Goal: Information Seeking & Learning: Learn about a topic

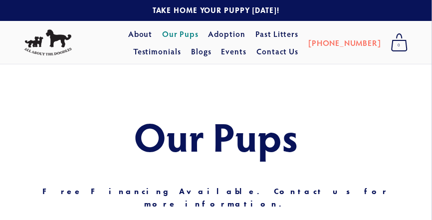
click at [169, 37] on link "Our Pups" at bounding box center [180, 34] width 36 height 18
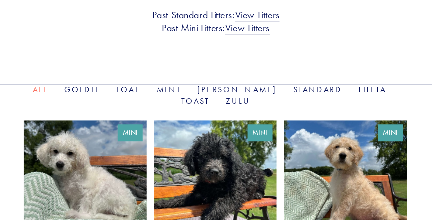
scroll to position [329, 0]
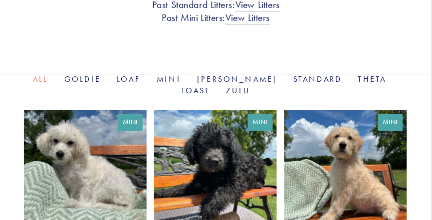
click at [372, 182] on link at bounding box center [345, 186] width 123 height 153
click at [238, 161] on link at bounding box center [215, 186] width 123 height 153
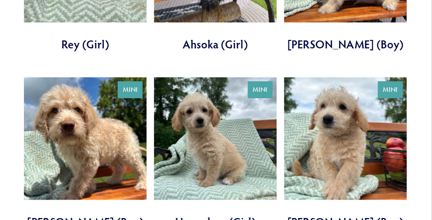
scroll to position [547, 0]
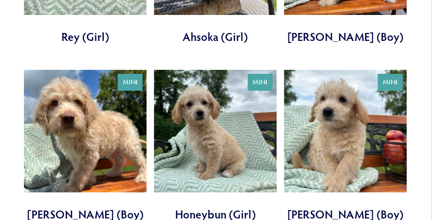
click at [95, 131] on link at bounding box center [85, 146] width 123 height 153
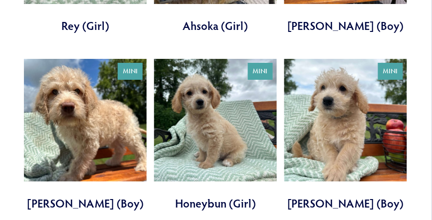
click at [220, 114] on link at bounding box center [215, 135] width 123 height 153
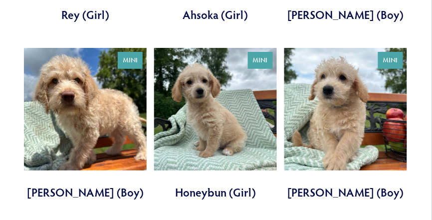
click at [346, 85] on link at bounding box center [345, 124] width 123 height 153
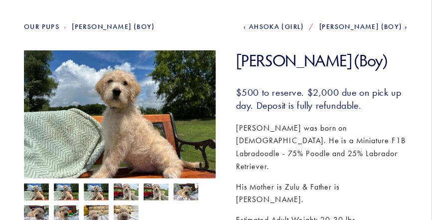
scroll to position [100, 0]
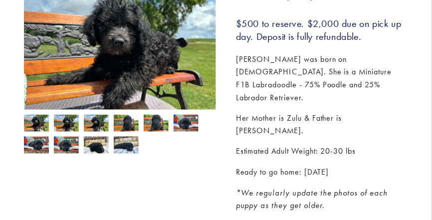
scroll to position [170, 0]
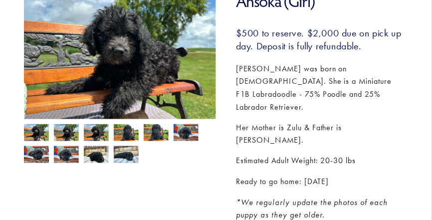
drag, startPoint x: 435, startPoint y: 31, endPoint x: 425, endPoint y: 67, distance: 37.2
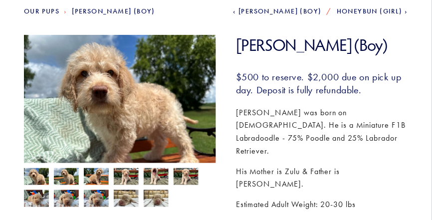
scroll to position [117, 0]
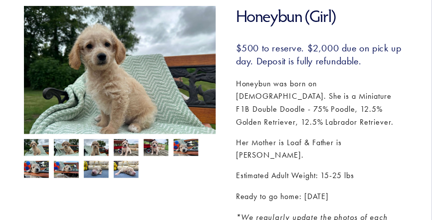
scroll to position [147, 0]
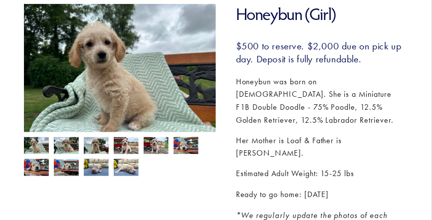
drag, startPoint x: 436, startPoint y: 41, endPoint x: 423, endPoint y: 74, distance: 35.2
click at [38, 145] on img at bounding box center [36, 146] width 25 height 19
click at [72, 145] on img at bounding box center [66, 146] width 25 height 19
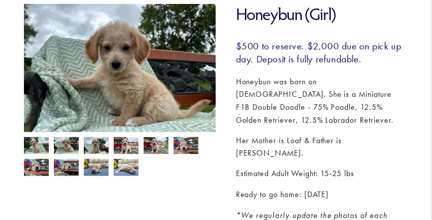
click at [95, 146] on img at bounding box center [96, 146] width 25 height 19
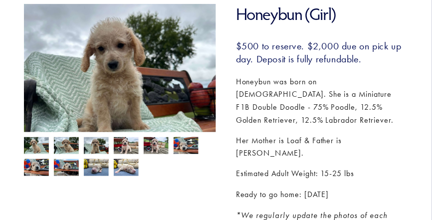
click at [126, 147] on img at bounding box center [126, 146] width 25 height 19
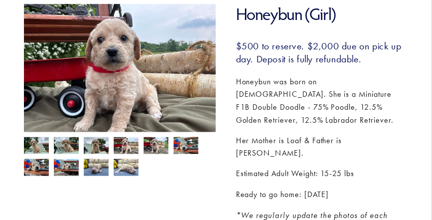
click at [149, 148] on img at bounding box center [156, 146] width 25 height 19
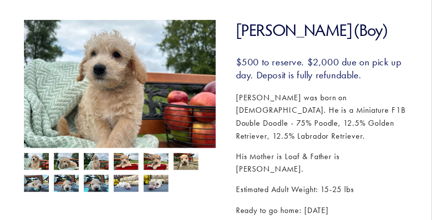
scroll to position [139, 0]
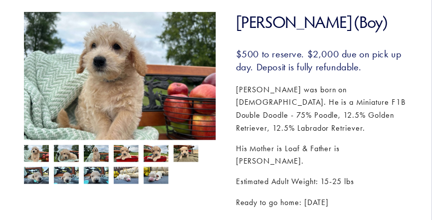
drag, startPoint x: 435, startPoint y: 53, endPoint x: 423, endPoint y: 84, distance: 33.4
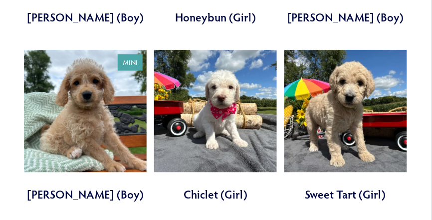
scroll to position [765, 0]
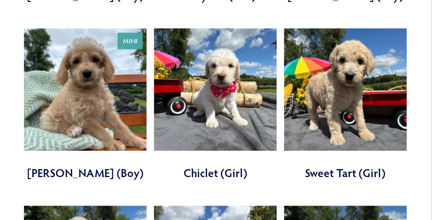
click at [226, 66] on link at bounding box center [215, 104] width 123 height 153
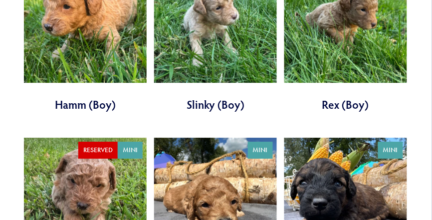
scroll to position [1612, 0]
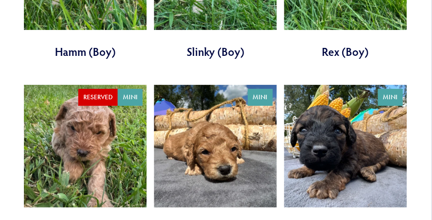
click at [229, 115] on link at bounding box center [215, 161] width 123 height 153
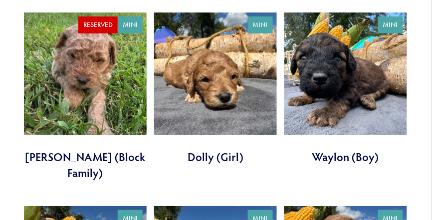
scroll to position [1635, 0]
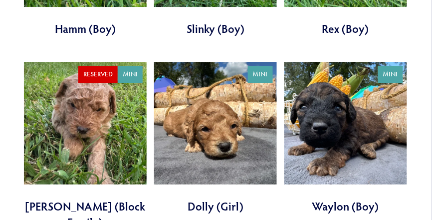
click at [336, 97] on link at bounding box center [345, 138] width 123 height 153
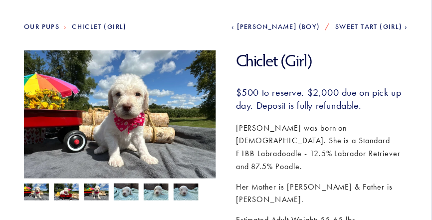
scroll to position [102, 0]
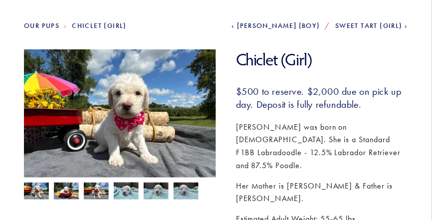
drag, startPoint x: 435, startPoint y: 52, endPoint x: 429, endPoint y: 75, distance: 24.3
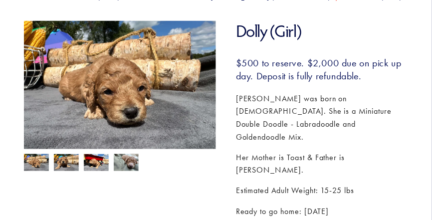
scroll to position [138, 0]
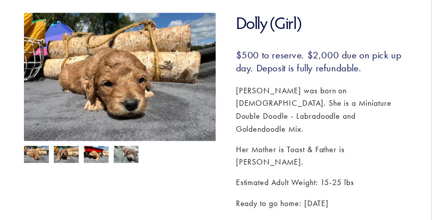
click at [71, 157] on img at bounding box center [66, 155] width 25 height 19
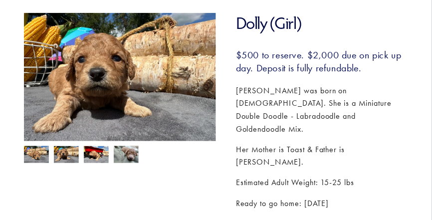
click at [93, 154] on img at bounding box center [96, 155] width 25 height 19
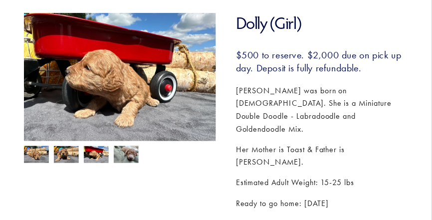
click at [128, 155] on img at bounding box center [126, 154] width 25 height 19
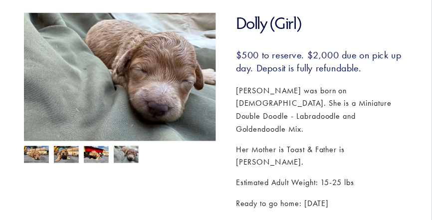
click at [34, 152] on img at bounding box center [36, 154] width 25 height 19
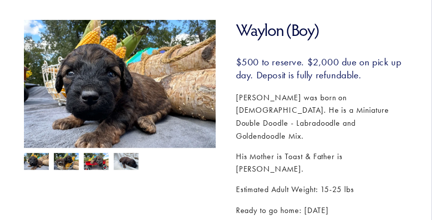
scroll to position [132, 0]
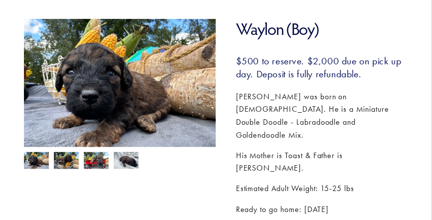
click at [132, 162] on img at bounding box center [126, 161] width 25 height 19
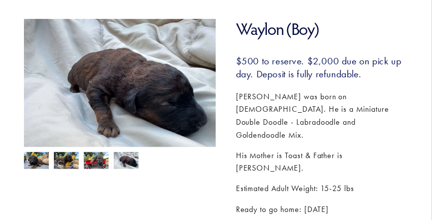
click at [92, 162] on img at bounding box center [96, 161] width 25 height 19
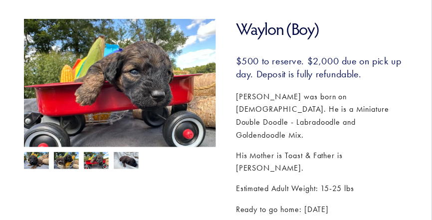
click at [69, 161] on img at bounding box center [66, 161] width 25 height 19
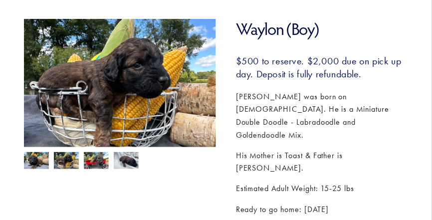
click at [33, 159] on img at bounding box center [36, 161] width 25 height 19
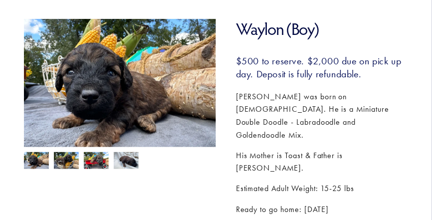
click at [73, 162] on img at bounding box center [66, 161] width 25 height 19
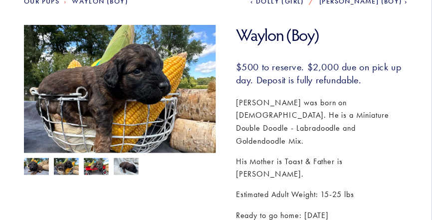
scroll to position [0, 0]
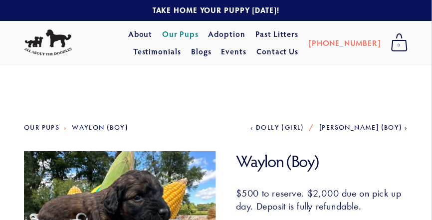
click at [162, 37] on link "Our Pups" at bounding box center [180, 34] width 36 height 18
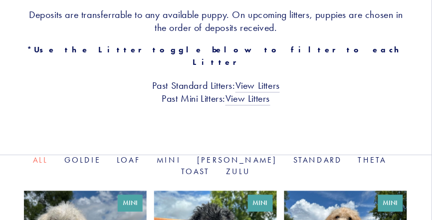
scroll to position [273, 0]
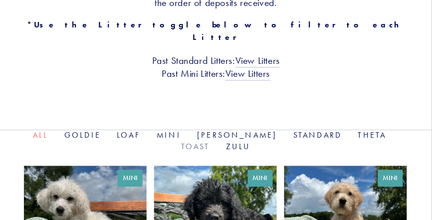
click at [210, 142] on link "Toast" at bounding box center [195, 146] width 29 height 9
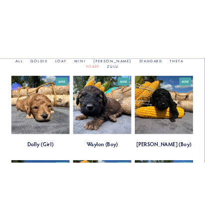
scroll to position [394, 0]
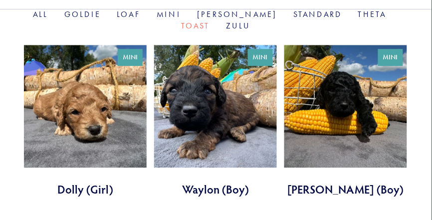
click at [342, 74] on link at bounding box center [345, 121] width 123 height 153
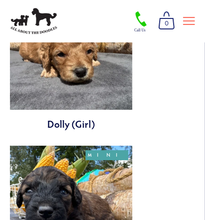
scroll to position [407, 0]
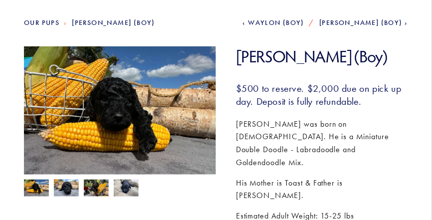
scroll to position [107, 0]
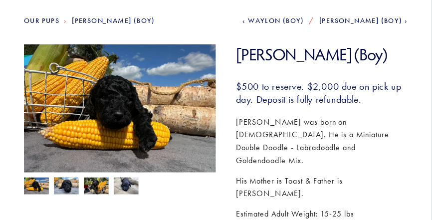
click at [132, 185] on img at bounding box center [126, 185] width 25 height 19
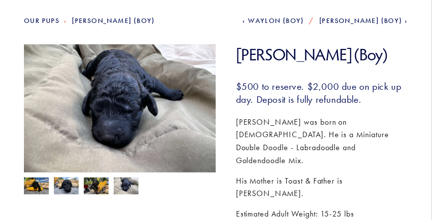
click at [99, 186] on img at bounding box center [96, 186] width 25 height 19
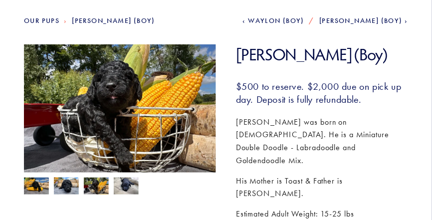
click at [69, 184] on img at bounding box center [66, 185] width 25 height 19
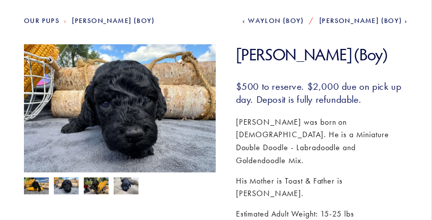
click at [39, 183] on img at bounding box center [36, 186] width 25 height 19
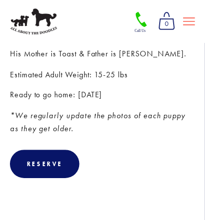
scroll to position [315, 0]
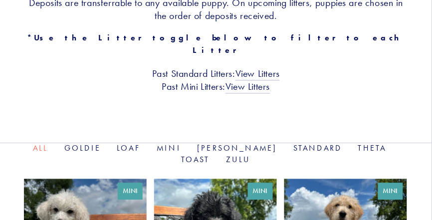
scroll to position [250, 0]
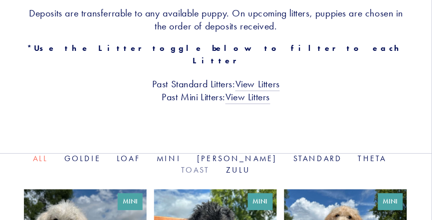
click at [205, 165] on link "Toast" at bounding box center [195, 169] width 29 height 9
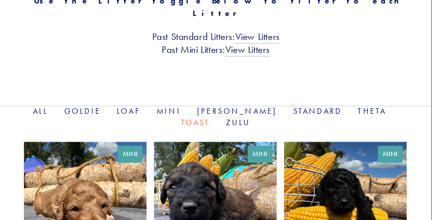
scroll to position [297, 0]
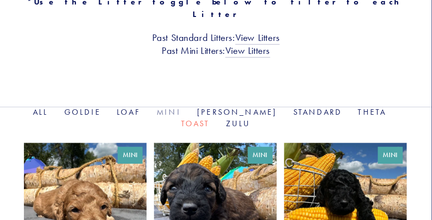
click at [171, 107] on link "Mini" at bounding box center [169, 111] width 24 height 9
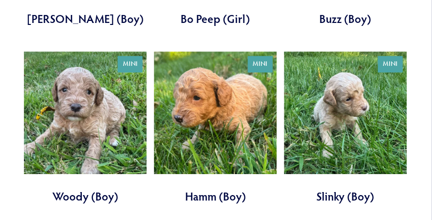
scroll to position [917, 0]
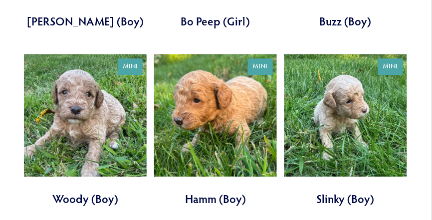
click at [223, 93] on link at bounding box center [215, 130] width 123 height 153
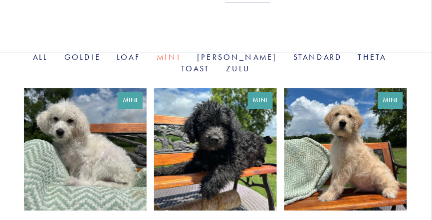
scroll to position [377, 0]
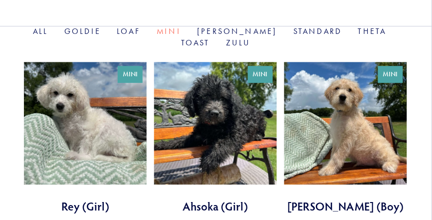
click at [345, 82] on link at bounding box center [345, 138] width 123 height 153
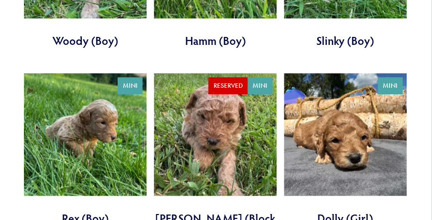
scroll to position [1111, 0]
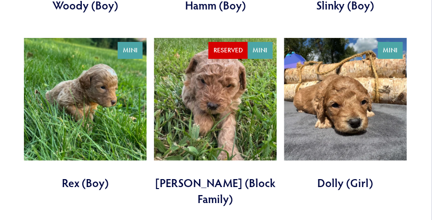
click at [367, 89] on link at bounding box center [345, 114] width 123 height 153
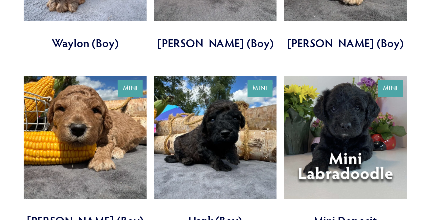
scroll to position [1433, 0]
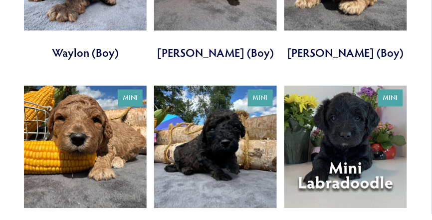
drag, startPoint x: 437, startPoint y: 129, endPoint x: 223, endPoint y: 110, distance: 214.6
click at [223, 110] on link at bounding box center [215, 162] width 123 height 153
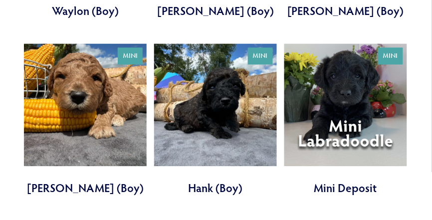
scroll to position [1471, 0]
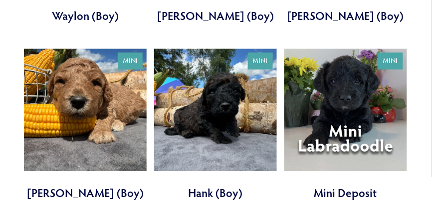
drag, startPoint x: 435, startPoint y: 153, endPoint x: 88, endPoint y: 78, distance: 354.9
click at [88, 78] on link at bounding box center [85, 124] width 123 height 153
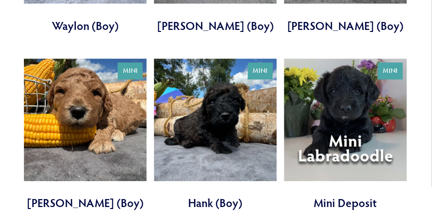
scroll to position [1456, 0]
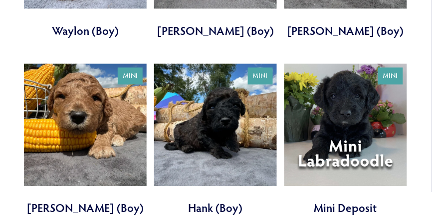
click at [68, 67] on link at bounding box center [85, 139] width 123 height 153
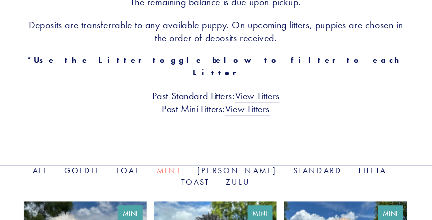
scroll to position [285, 0]
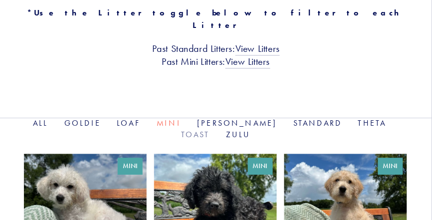
click at [210, 130] on link "Toast" at bounding box center [195, 134] width 29 height 9
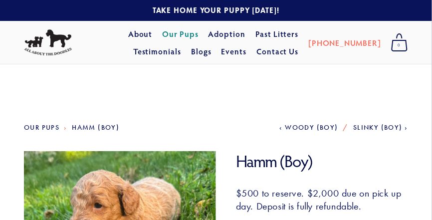
drag, startPoint x: 435, startPoint y: 44, endPoint x: 41, endPoint y: 119, distance: 401.4
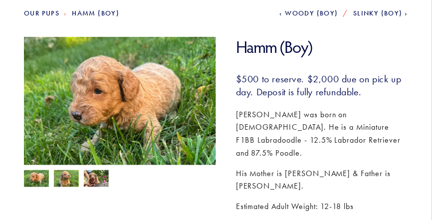
scroll to position [120, 0]
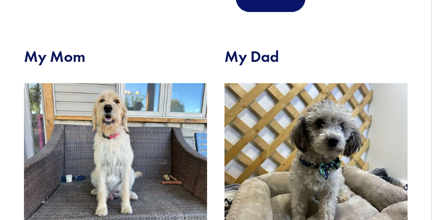
scroll to position [404, 0]
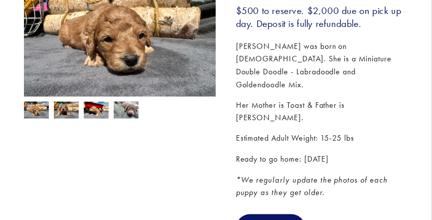
scroll to position [141, 0]
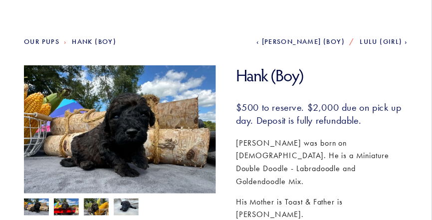
scroll to position [76, 0]
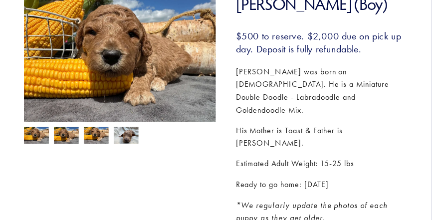
scroll to position [111, 0]
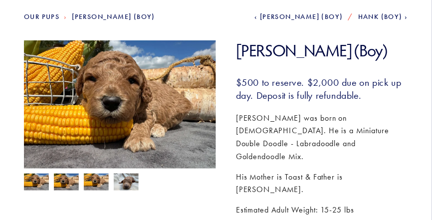
drag, startPoint x: 436, startPoint y: 27, endPoint x: 421, endPoint y: 52, distance: 29.2
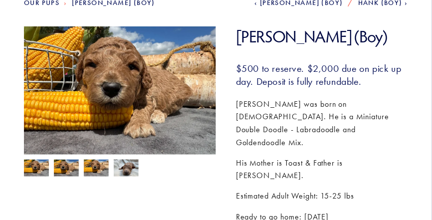
scroll to position [135, 0]
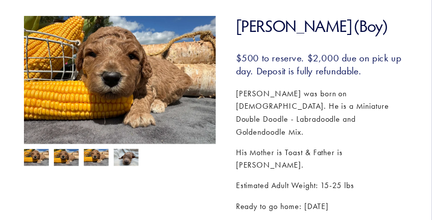
click at [128, 160] on img at bounding box center [126, 157] width 25 height 19
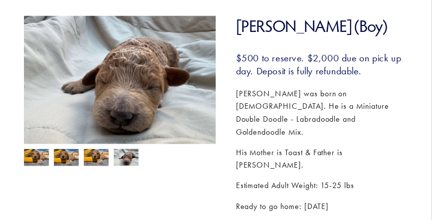
click at [90, 160] on img at bounding box center [96, 158] width 25 height 19
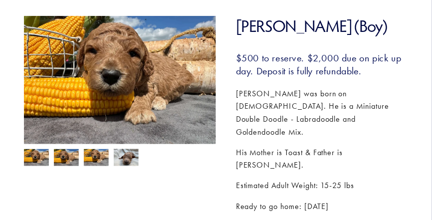
click at [69, 160] on img at bounding box center [66, 158] width 25 height 19
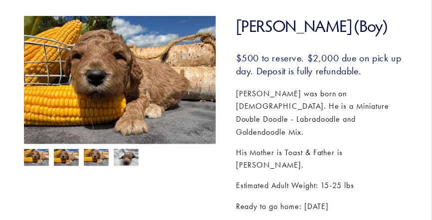
click at [35, 158] on img at bounding box center [36, 158] width 25 height 19
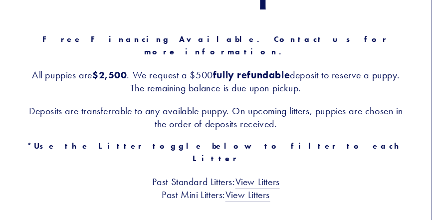
scroll to position [158, 0]
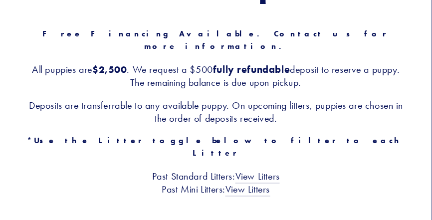
drag, startPoint x: 436, startPoint y: 22, endPoint x: 252, endPoint y: 165, distance: 232.6
click at [252, 165] on div "Our Pups Free Financing Available. Contact us for more information. All puppies…" at bounding box center [216, 76] width 384 height 239
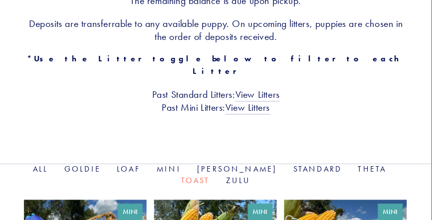
scroll to position [246, 0]
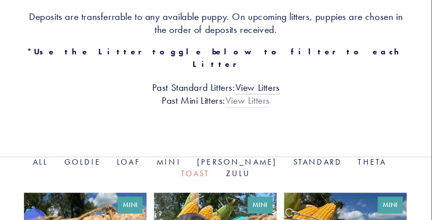
click at [253, 95] on link "View Litters" at bounding box center [247, 101] width 44 height 13
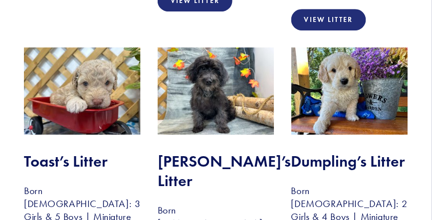
scroll to position [478, 0]
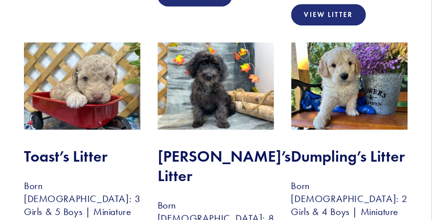
click at [79, 50] on img at bounding box center [82, 85] width 117 height 87
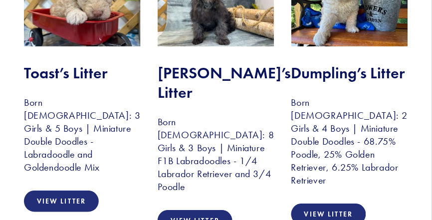
scroll to position [566, 0]
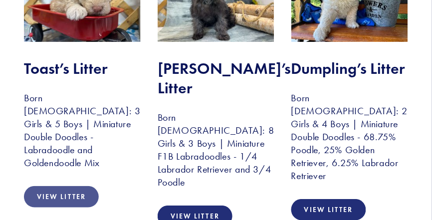
click at [63, 186] on link "View Litter" at bounding box center [61, 196] width 75 height 21
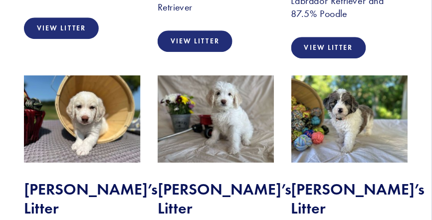
scroll to position [564, 0]
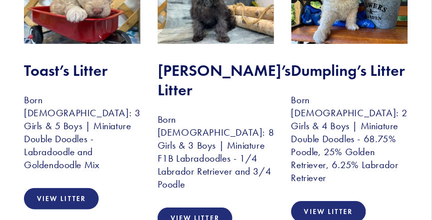
drag, startPoint x: 424, startPoint y: 60, endPoint x: 227, endPoint y: 64, distance: 196.4
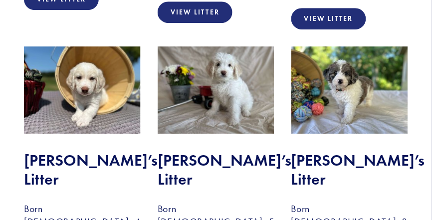
scroll to position [1082, 0]
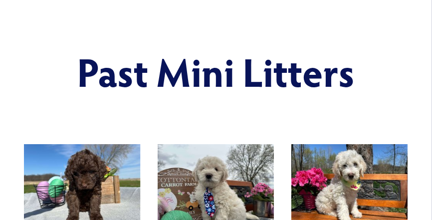
scroll to position [0, 0]
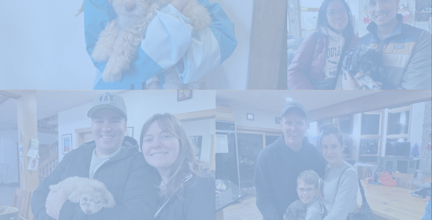
scroll to position [1317, 0]
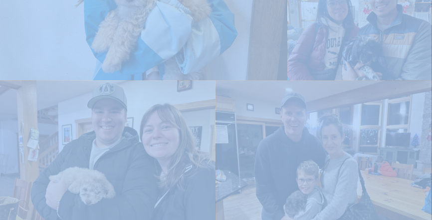
drag, startPoint x: 416, startPoint y: 79, endPoint x: 427, endPoint y: 169, distance: 91.4
